Goal: Entertainment & Leisure: Consume media (video, audio)

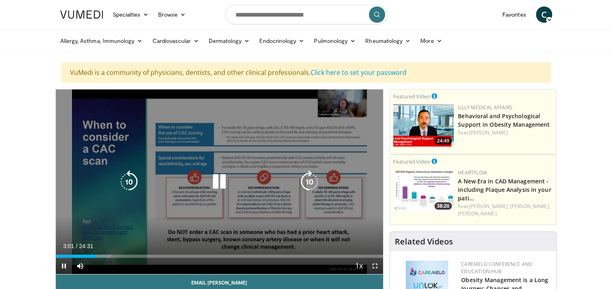
click at [121, 172] on icon "Video Player" at bounding box center [129, 181] width 23 height 23
click at [133, 182] on icon "Video Player" at bounding box center [129, 181] width 23 height 23
click at [214, 178] on icon "Video Player" at bounding box center [219, 181] width 23 height 23
